Goal: Information Seeking & Learning: Understand process/instructions

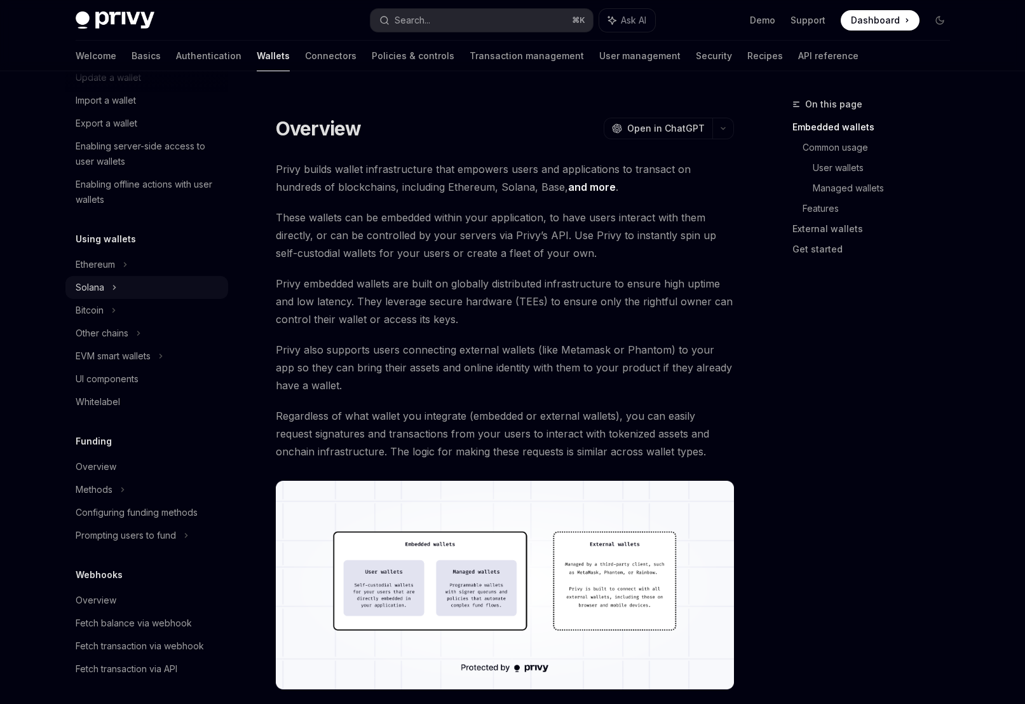
scroll to position [170, 0]
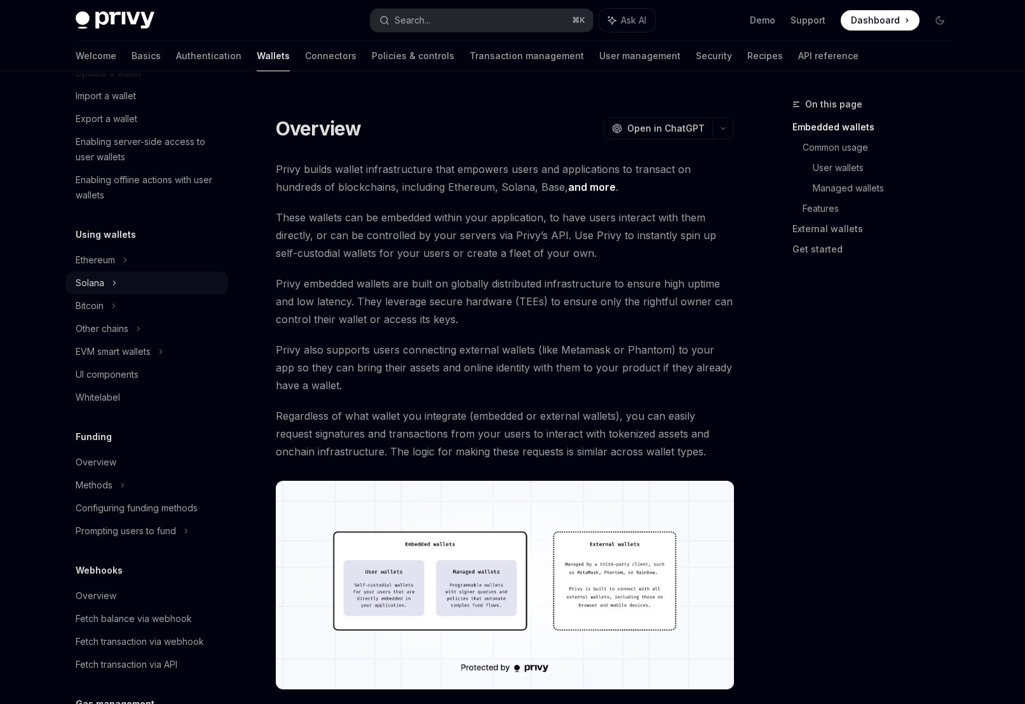
click at [114, 62] on div "Solana" at bounding box center [146, 50] width 163 height 23
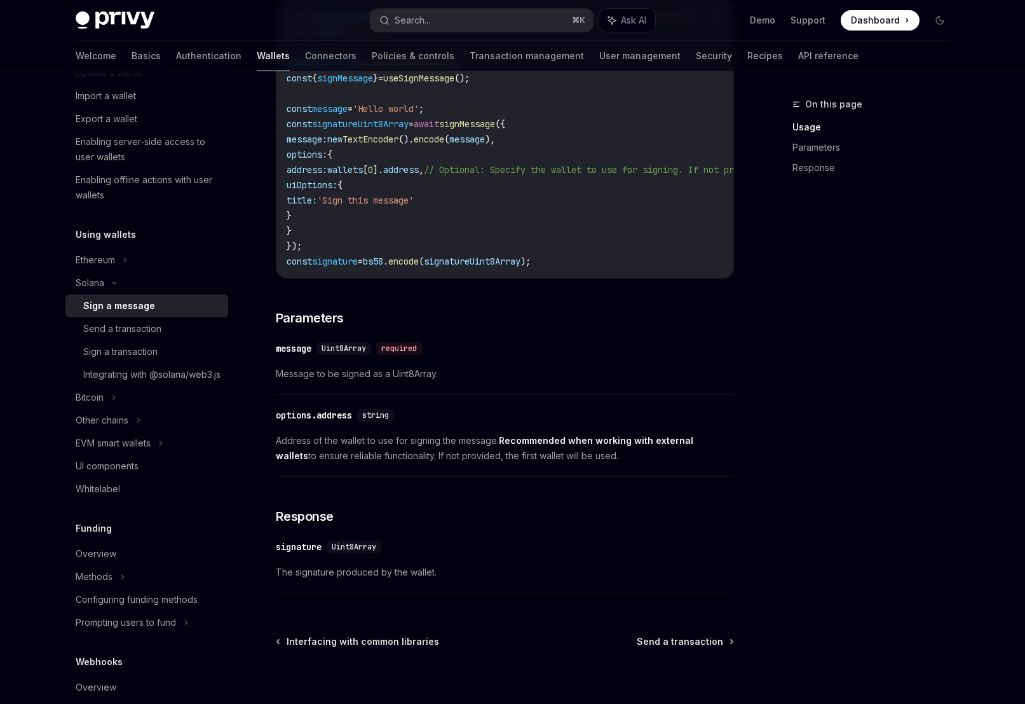
scroll to position [470, 0]
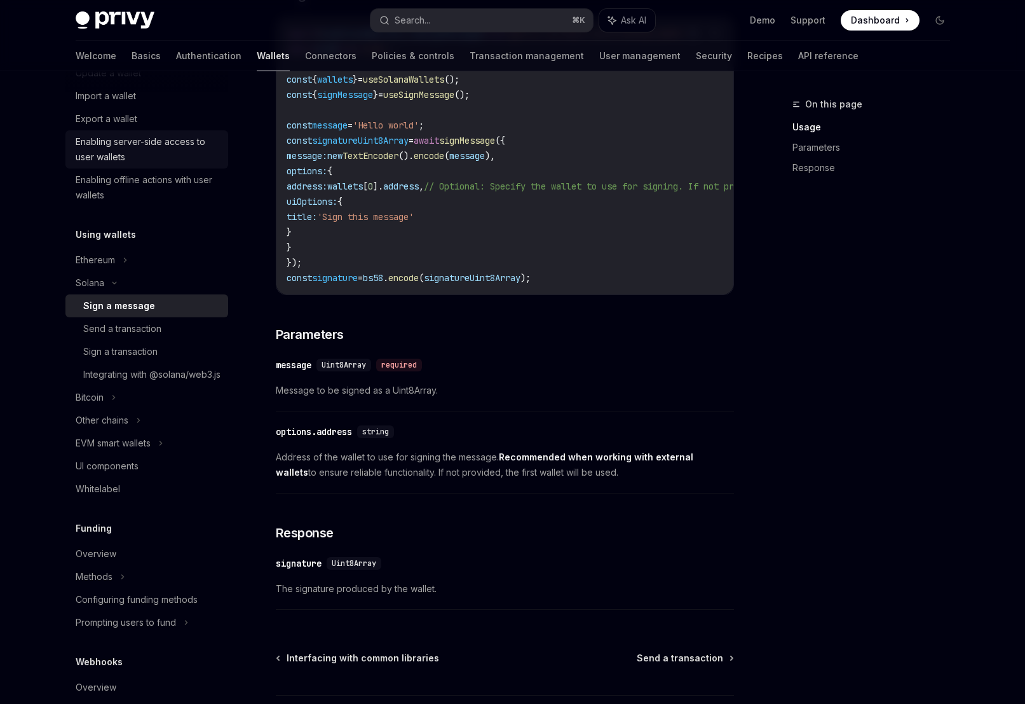
click at [177, 143] on div "Enabling server-side access to user wallets" at bounding box center [148, 149] width 145 height 31
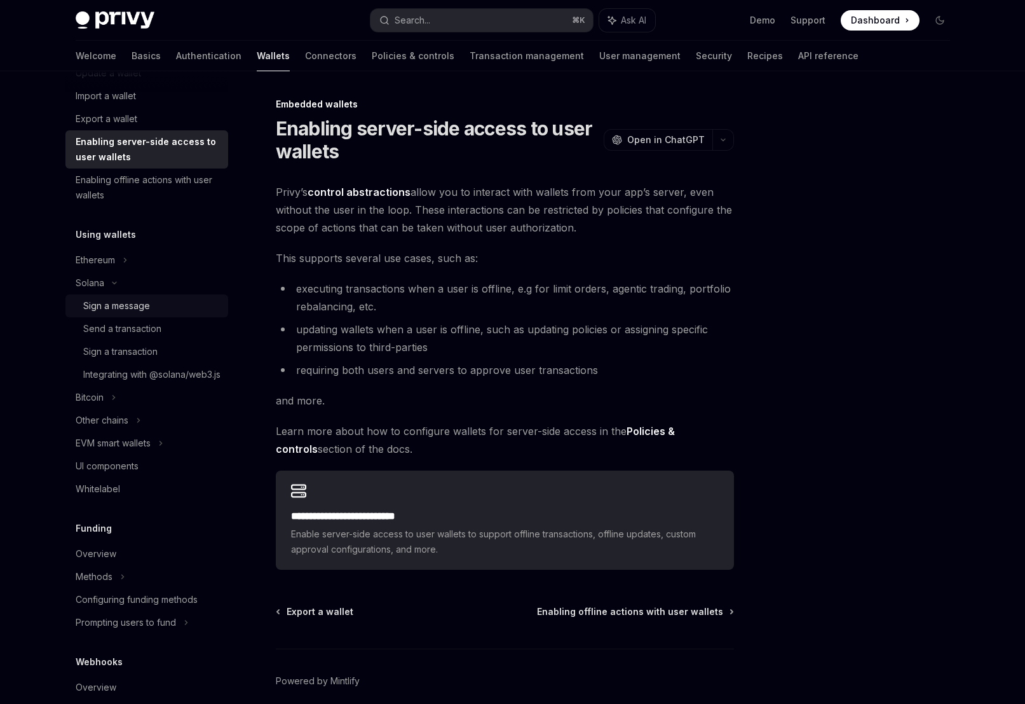
click at [163, 308] on div "Sign a message" at bounding box center [151, 305] width 137 height 15
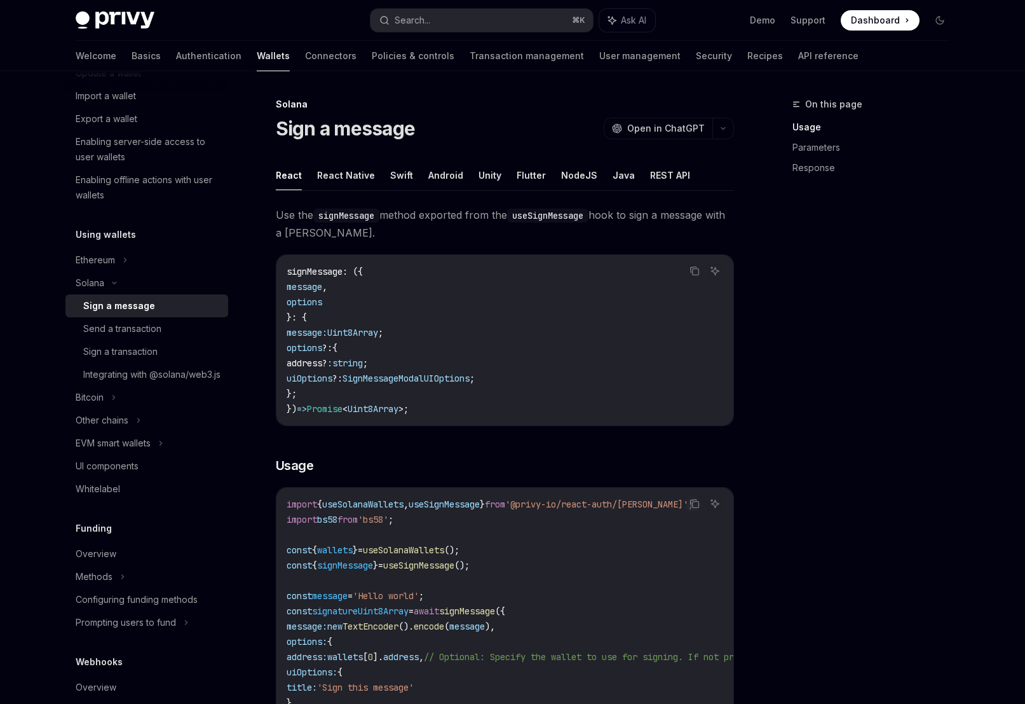
click at [787, 300] on div "On this page Usage Parameters Response" at bounding box center [863, 400] width 193 height 607
click at [809, 295] on div "On this page Usage Parameters Response" at bounding box center [863, 400] width 193 height 607
click at [580, 180] on button "NodeJS" at bounding box center [579, 175] width 36 height 30
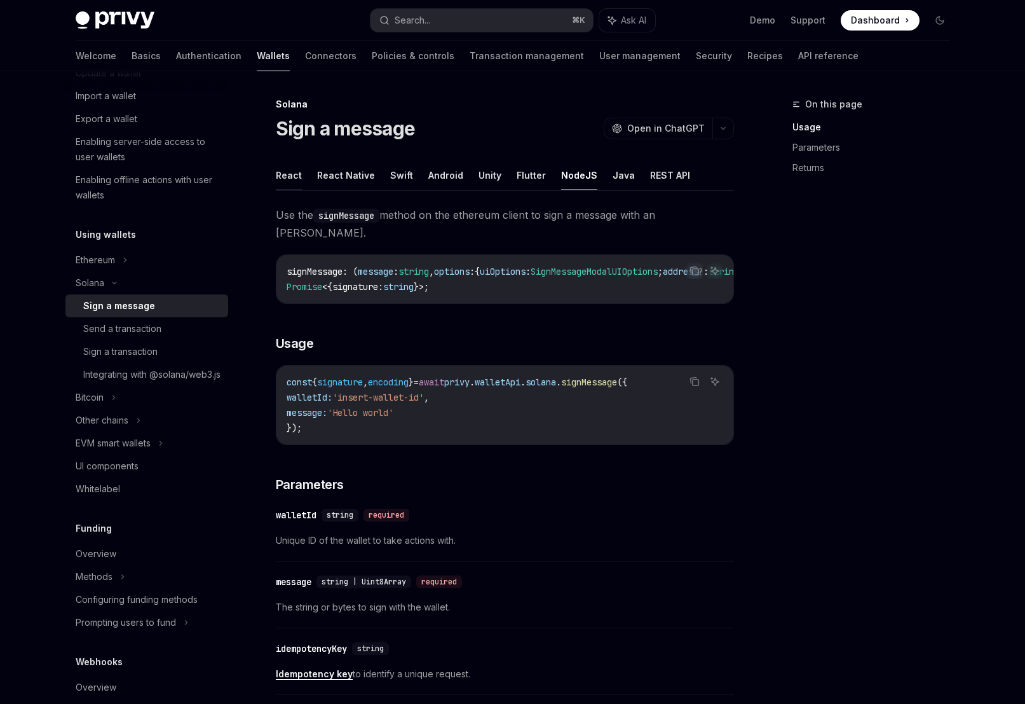
click at [293, 185] on button "React" at bounding box center [289, 175] width 26 height 30
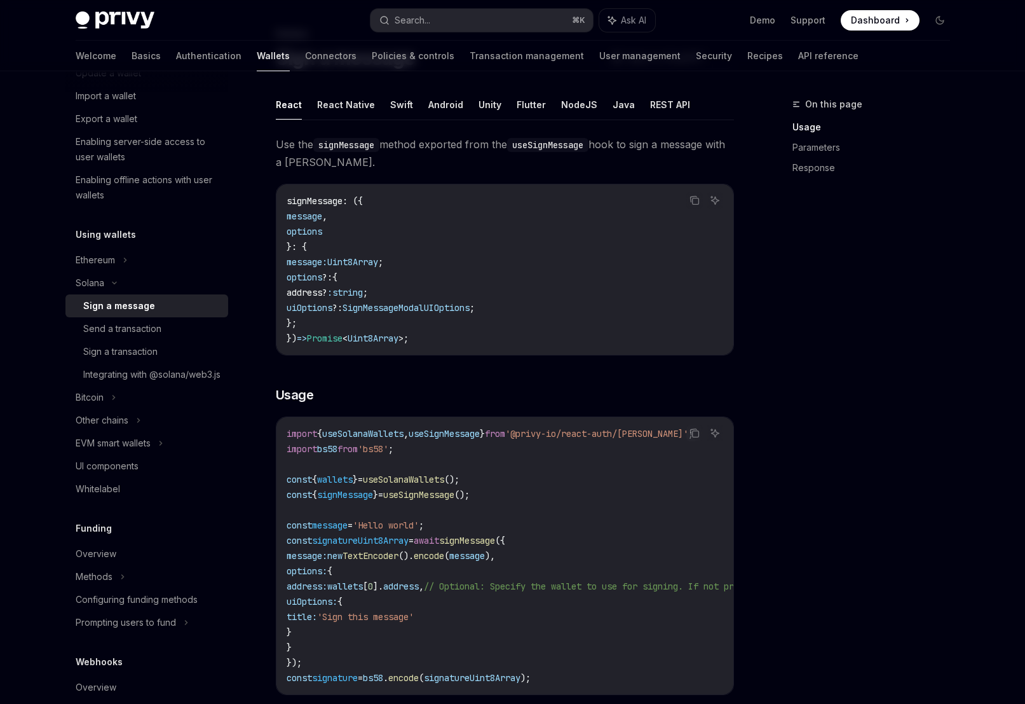
scroll to position [66, 0]
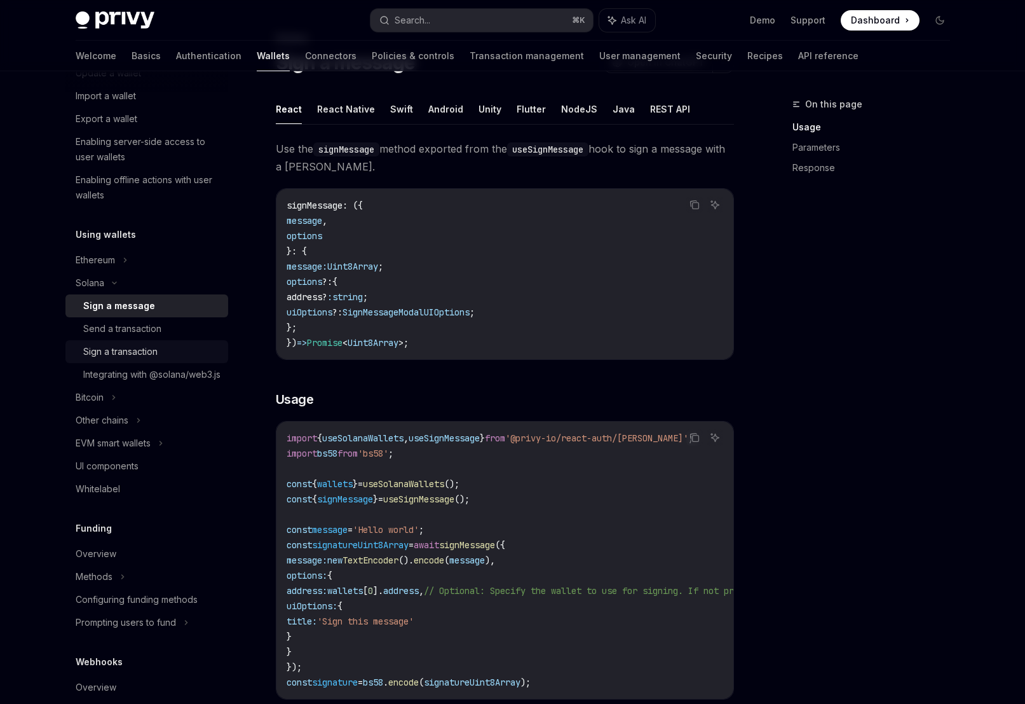
click at [153, 351] on div "Sign a transaction" at bounding box center [120, 351] width 74 height 15
type textarea "*"
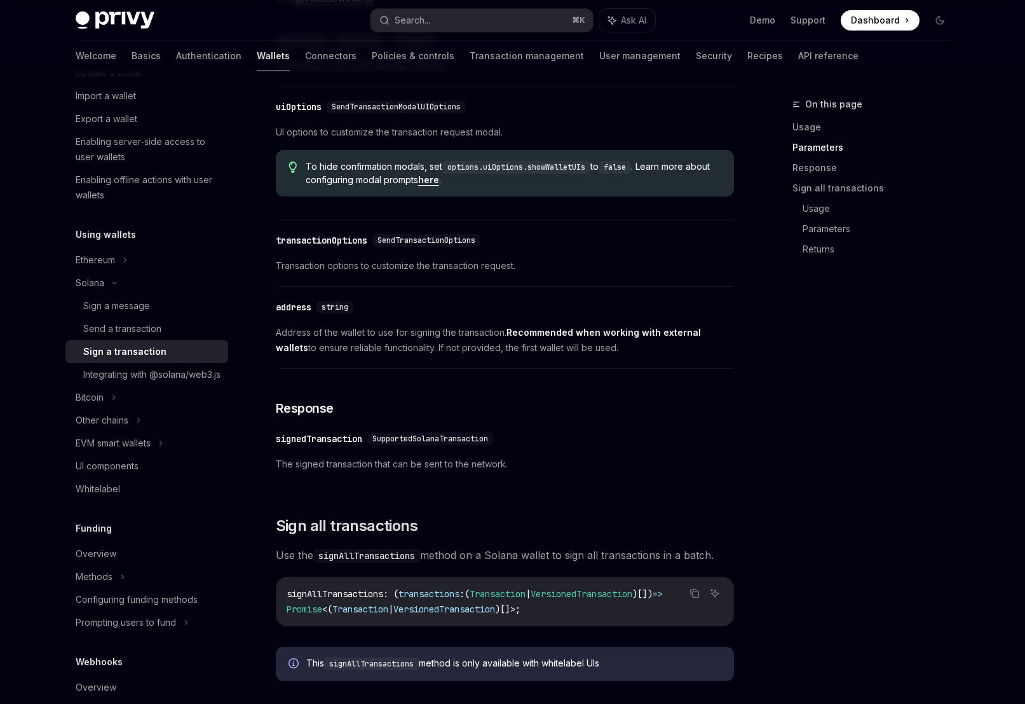
scroll to position [953, 0]
